Goal: Transaction & Acquisition: Purchase product/service

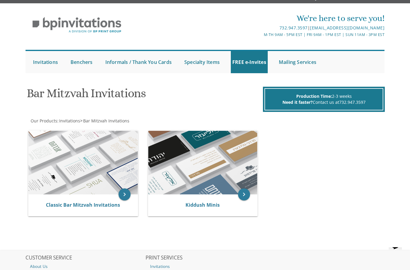
scroll to position [8, 0]
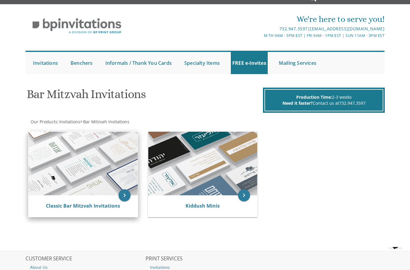
click at [59, 160] on img at bounding box center [83, 164] width 109 height 64
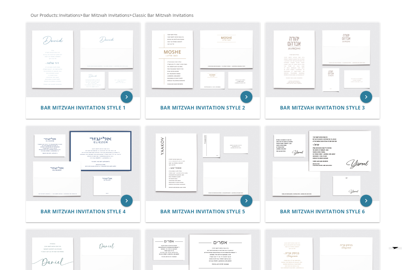
scroll to position [109, 0]
click at [53, 68] on img at bounding box center [83, 60] width 114 height 75
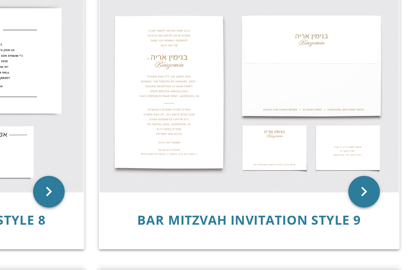
scroll to position [183, 0]
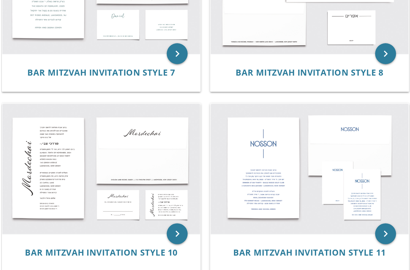
scroll to position [375, 0]
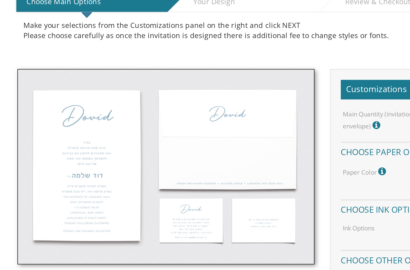
scroll to position [133, 0]
